Goal: Navigation & Orientation: Find specific page/section

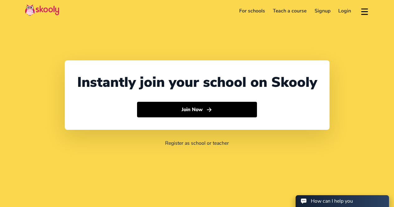
select select "91"
select select "[GEOGRAPHIC_DATA]"
select select "[GEOGRAPHIC_DATA]/[GEOGRAPHIC_DATA]"
click at [342, 12] on link "Login" at bounding box center [345, 11] width 21 height 10
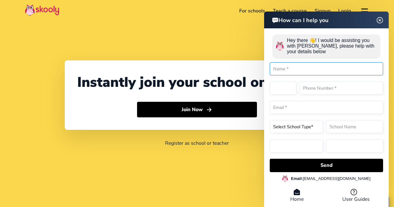
select select "91"
select select "[GEOGRAPHIC_DATA]"
select select "[GEOGRAPHIC_DATA]/[GEOGRAPHIC_DATA]"
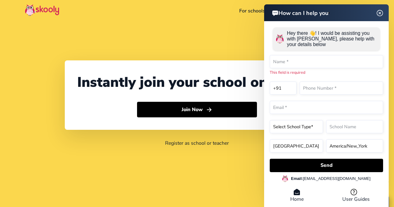
click at [382, 20] on div "How can I help you Hey there 👋! I would be assisting you with Skooly, please he…" at bounding box center [326, 106] width 125 height 205
click at [378, 10] on img at bounding box center [380, 13] width 12 height 8
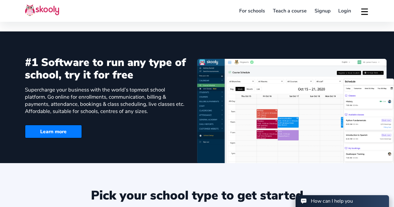
scroll to position [374, 0]
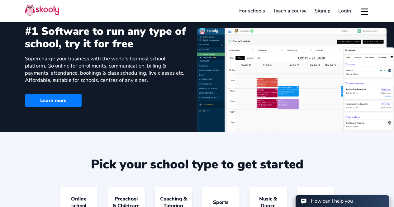
click at [258, 10] on link "For schools" at bounding box center [252, 11] width 34 height 10
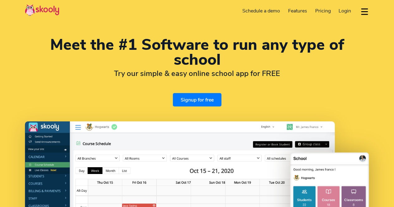
select select "en"
select select "91"
select select "[GEOGRAPHIC_DATA]"
select select "[GEOGRAPHIC_DATA]/[GEOGRAPHIC_DATA]"
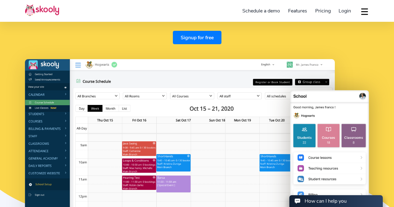
scroll to position [125, 0]
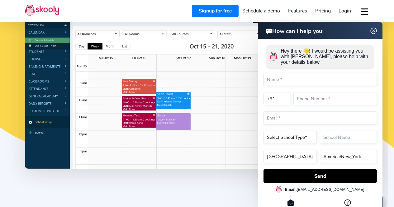
click at [374, 29] on img at bounding box center [374, 31] width 12 height 8
